Goal: Information Seeking & Learning: Understand process/instructions

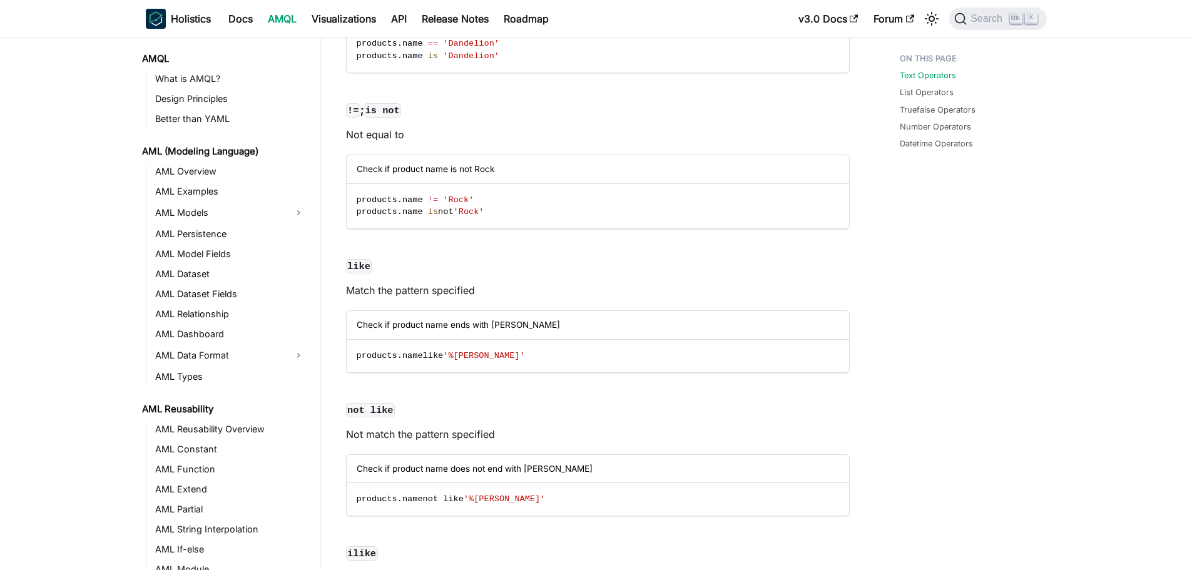
scroll to position [475, 0]
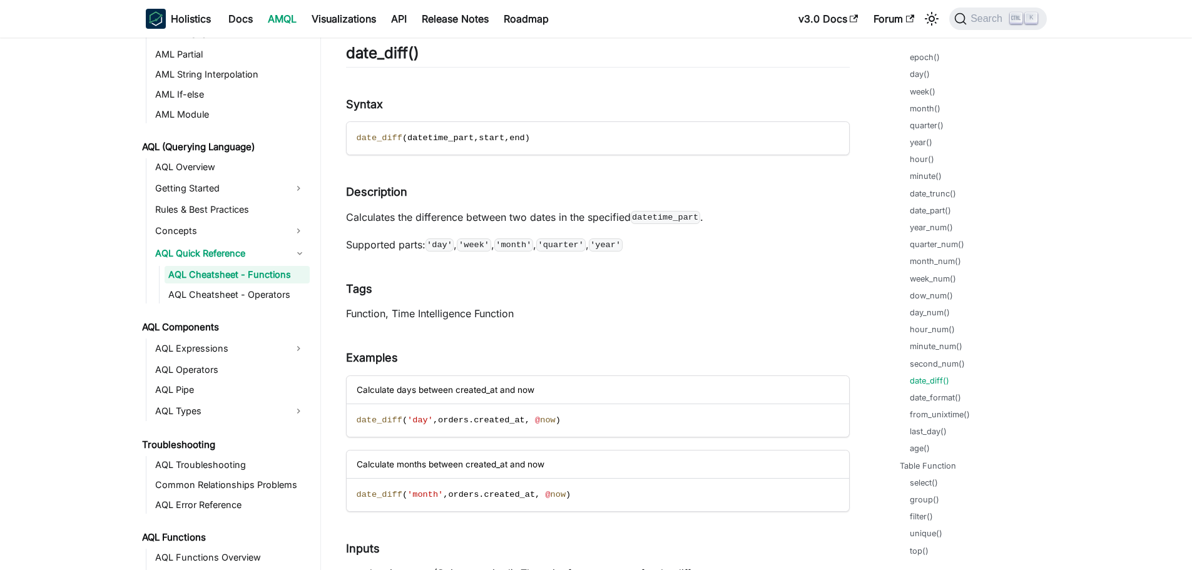
scroll to position [626, 0]
click at [944, 415] on link "date_format()" at bounding box center [937, 420] width 51 height 12
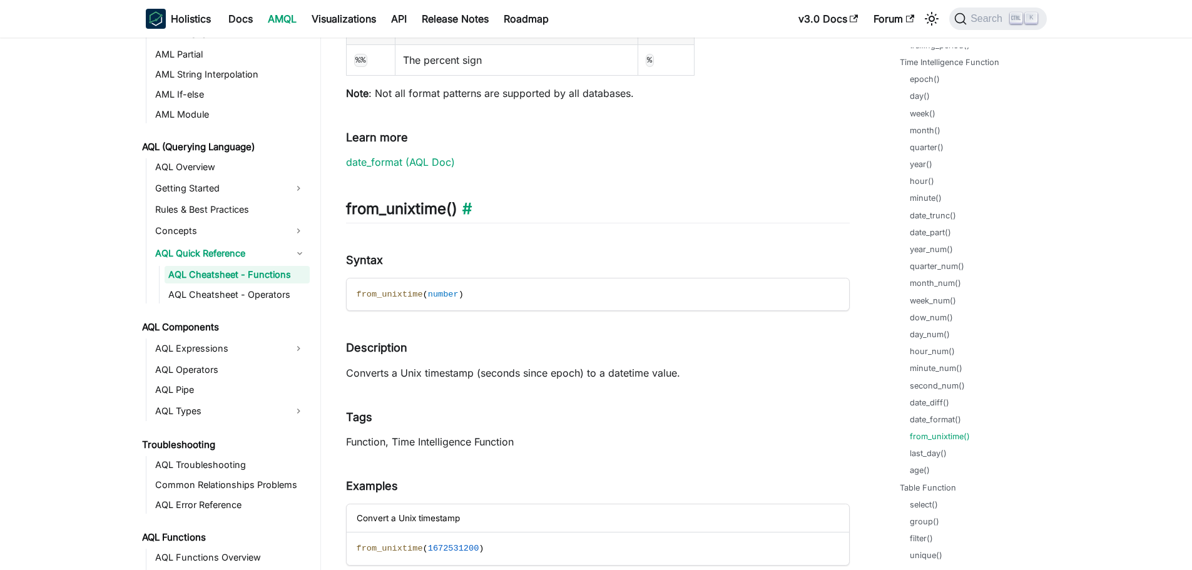
scroll to position [40293, 0]
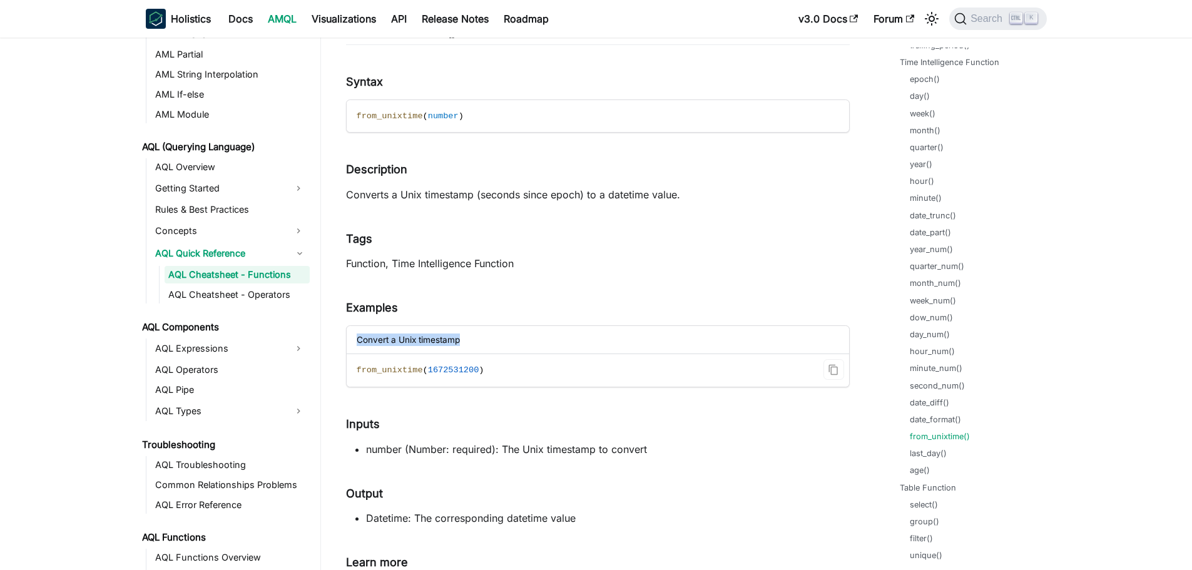
drag, startPoint x: 420, startPoint y: 275, endPoint x: 606, endPoint y: 343, distance: 197.7
click at [606, 343] on div "Convert a Unix timestamp" at bounding box center [598, 340] width 502 height 28
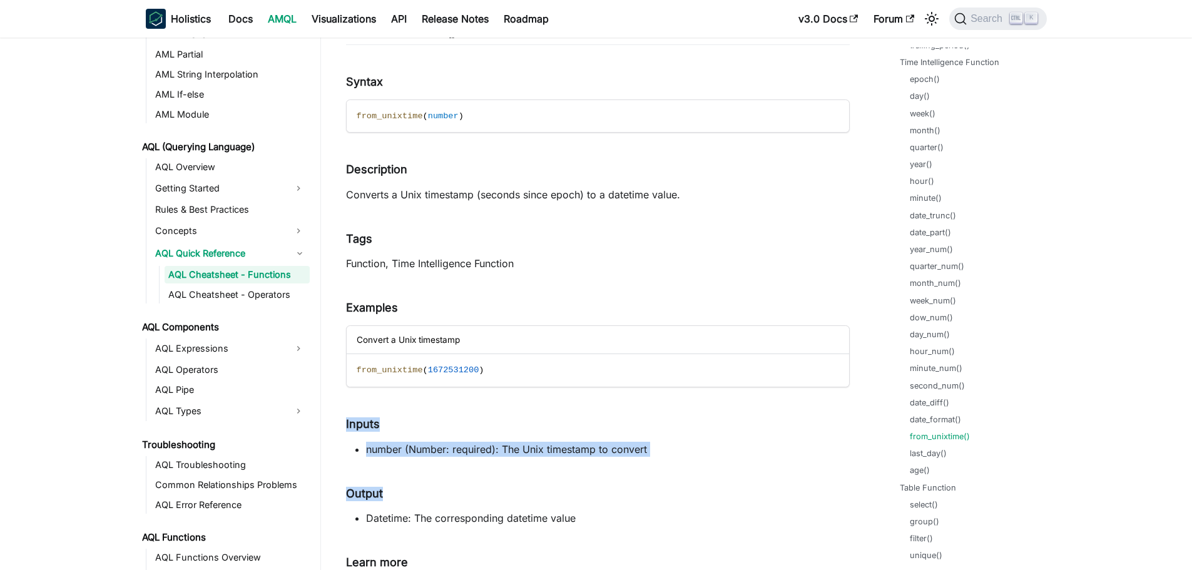
drag, startPoint x: 371, startPoint y: 427, endPoint x: 772, endPoint y: 467, distance: 403.1
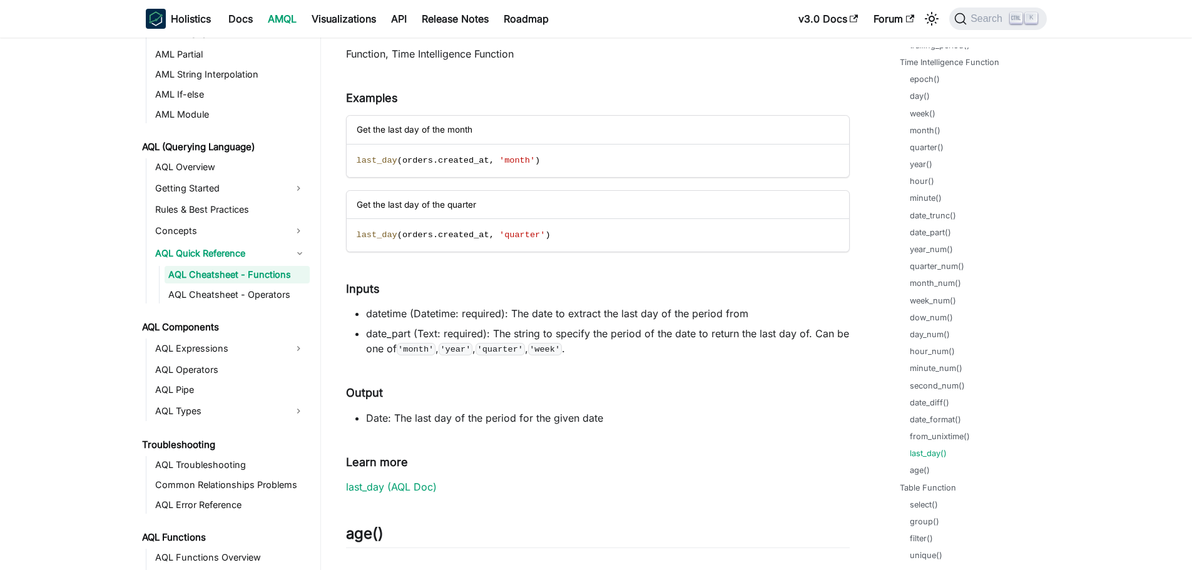
scroll to position [41169, 0]
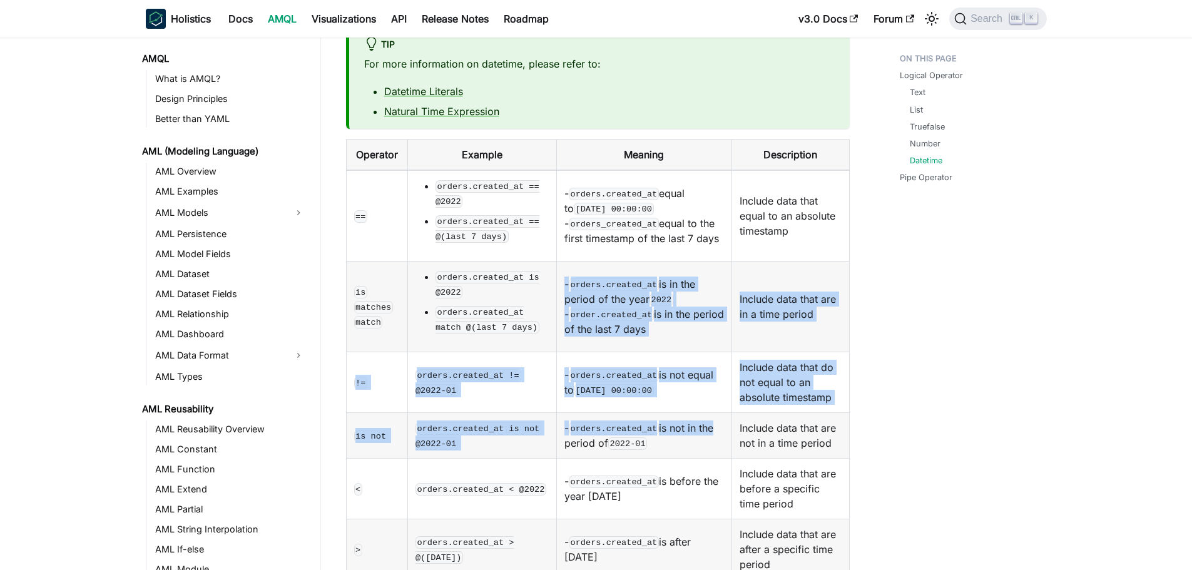
drag, startPoint x: 527, startPoint y: 286, endPoint x: 706, endPoint y: 359, distance: 193.1
click at [706, 359] on tbody "== orders.created_at == @2022 orders.created_at == @(last 7 days) - orders.crea…" at bounding box center [597, 420] width 503 height 501
click at [706, 413] on td "- orders.created_at is not in the period of 2022-01" at bounding box center [643, 436] width 175 height 46
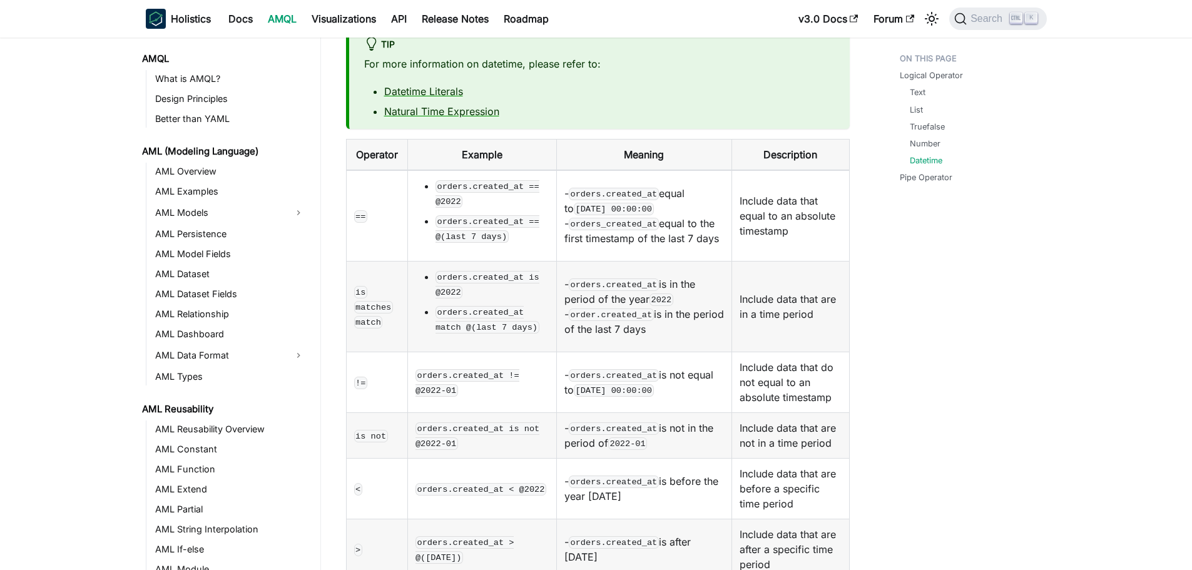
drag, startPoint x: 573, startPoint y: 126, endPoint x: 689, endPoint y: 147, distance: 117.7
click at [689, 170] on td "- orders.created_at equal to [DATE] 00:00:00 - orders_created_at equal to the f…" at bounding box center [643, 215] width 175 height 91
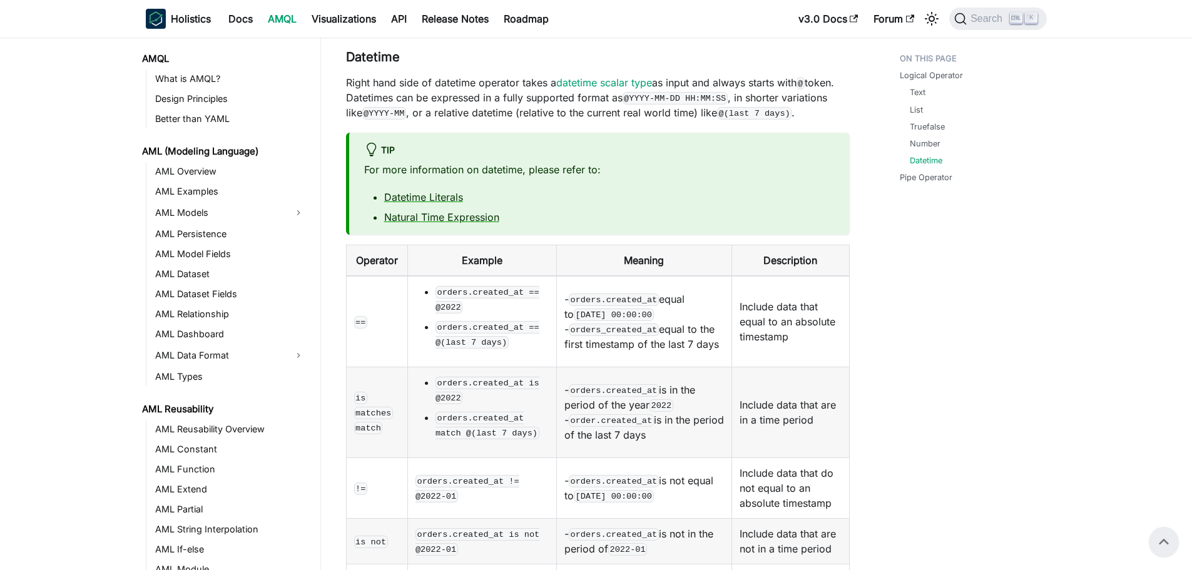
scroll to position [1328, 0]
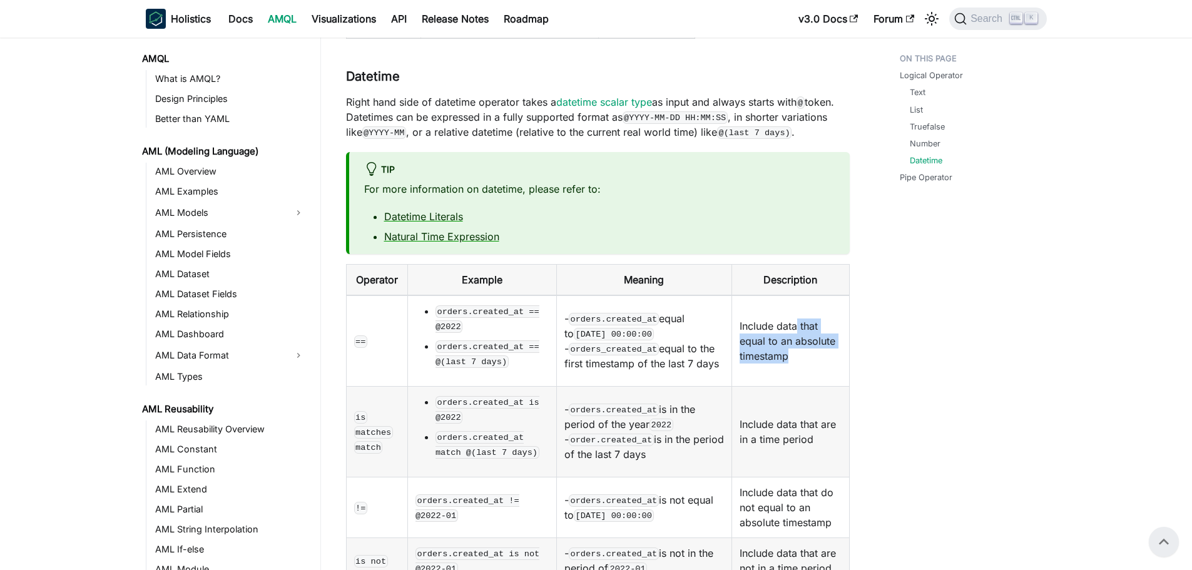
drag, startPoint x: 783, startPoint y: 266, endPoint x: 830, endPoint y: 303, distance: 59.2
click at [830, 303] on td "Include data that equal to an absolute timestamp" at bounding box center [790, 340] width 117 height 91
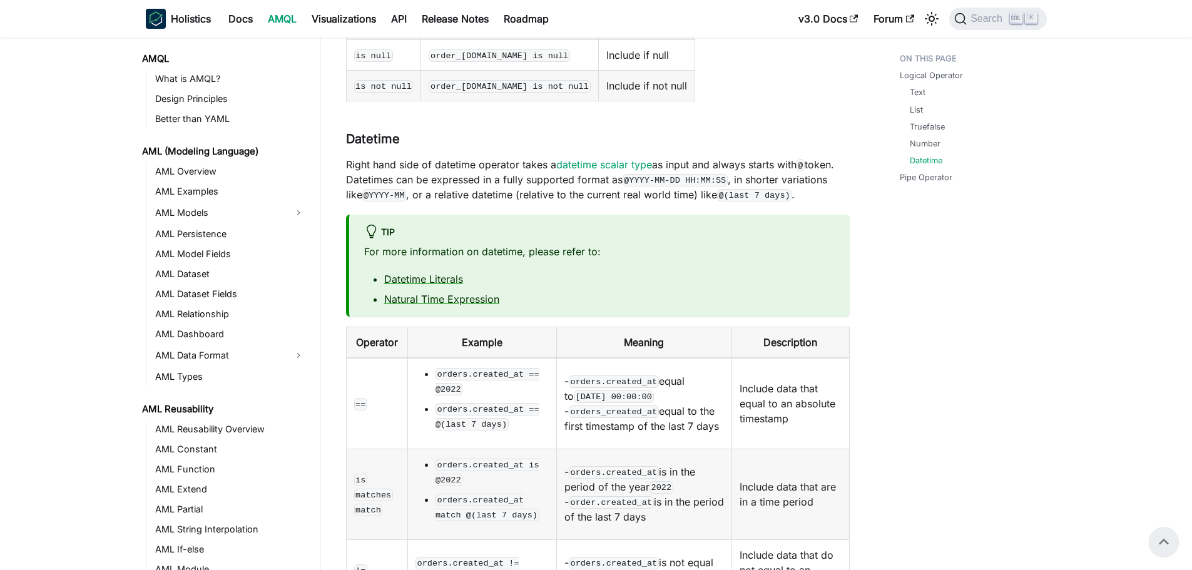
scroll to position [1203, 0]
